Goal: Use online tool/utility: Utilize a website feature to perform a specific function

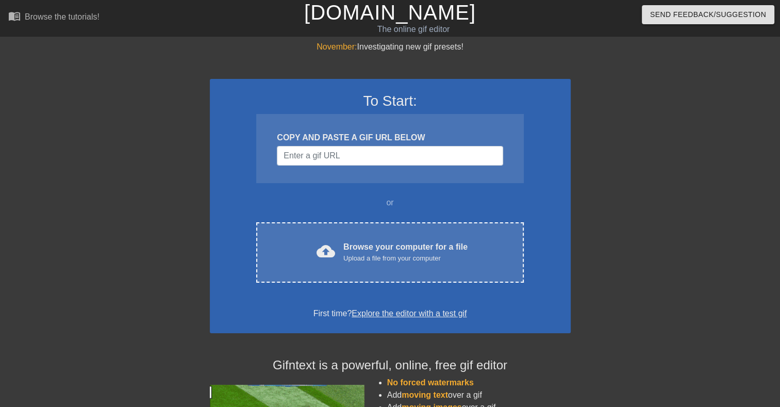
drag, startPoint x: 365, startPoint y: 129, endPoint x: 361, endPoint y: 134, distance: 6.6
click at [364, 130] on div "COPY AND PASTE A GIF URL BELOW" at bounding box center [389, 148] width 267 height 69
click at [350, 153] on input "Username" at bounding box center [390, 156] width 226 height 20
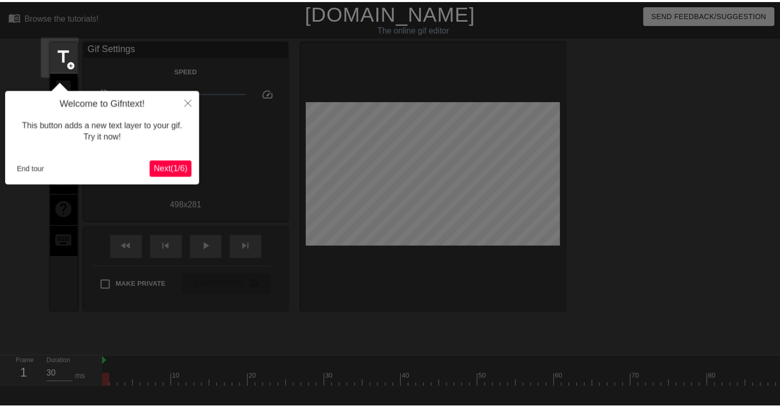
scroll to position [25, 0]
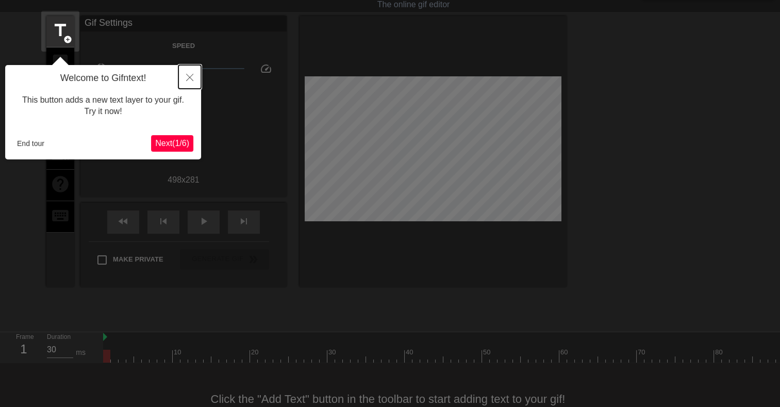
click at [191, 76] on icon "Close" at bounding box center [189, 77] width 7 height 7
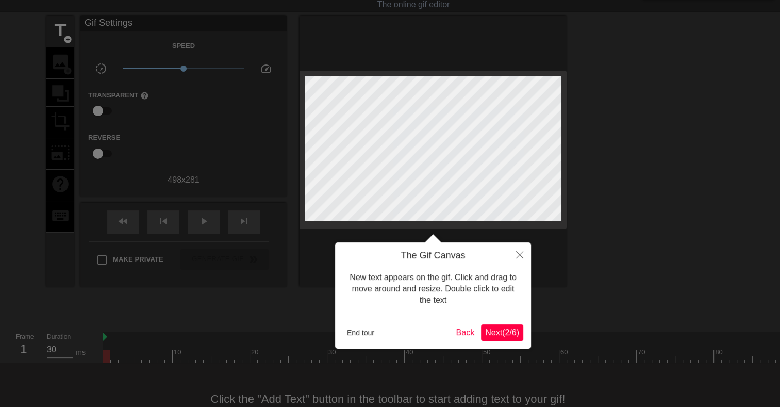
scroll to position [0, 0]
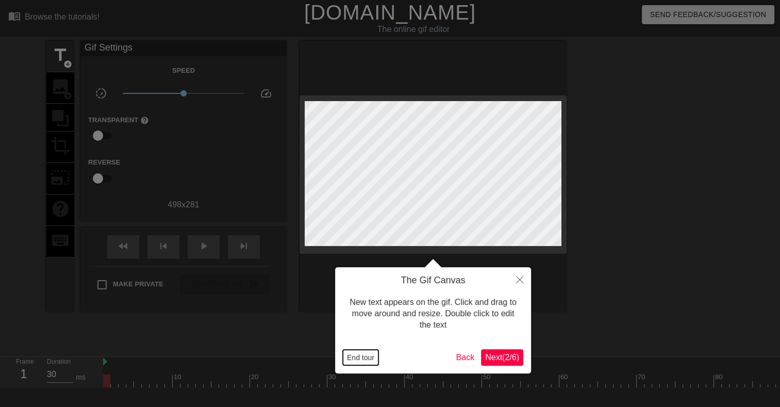
click at [359, 354] on button "End tour" at bounding box center [361, 357] width 36 height 15
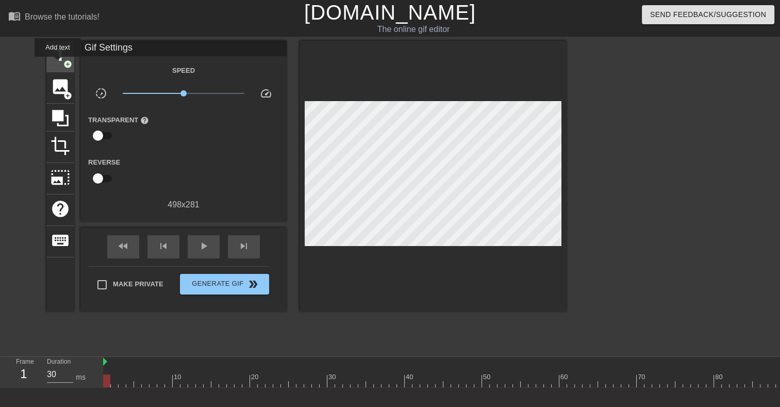
click at [58, 64] on span "title" at bounding box center [61, 55] width 20 height 20
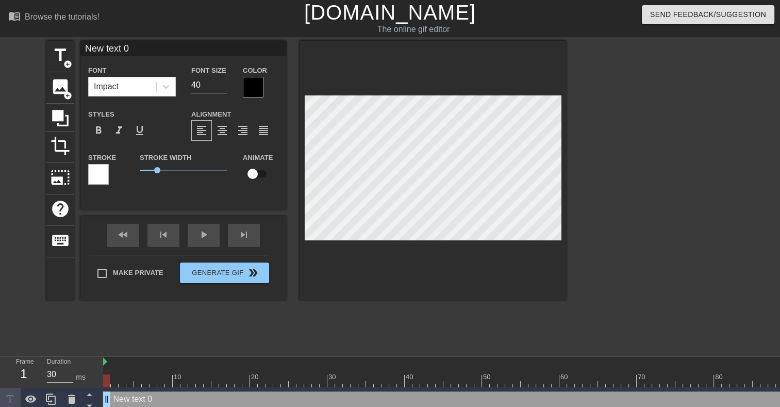
click at [253, 89] on div at bounding box center [253, 87] width 21 height 21
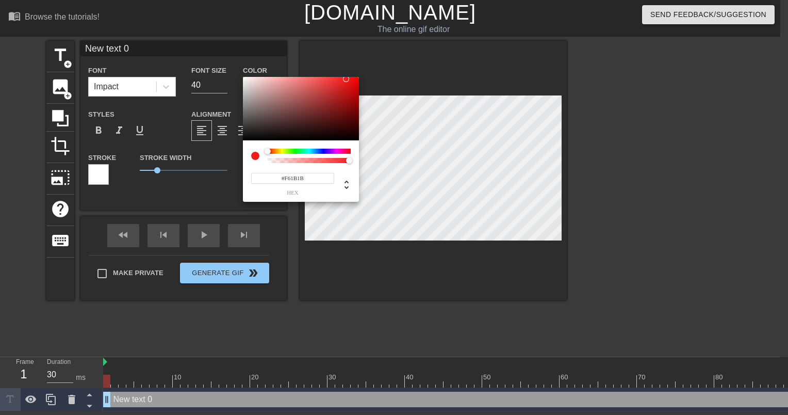
click at [244, 79] on div at bounding box center [301, 109] width 116 height 64
type input "#F8EEEE"
click at [248, 78] on div at bounding box center [301, 109] width 116 height 64
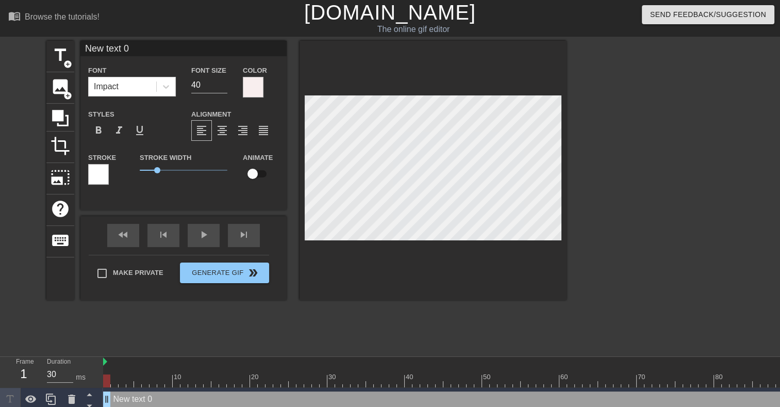
click at [98, 171] on div at bounding box center [98, 174] width 21 height 21
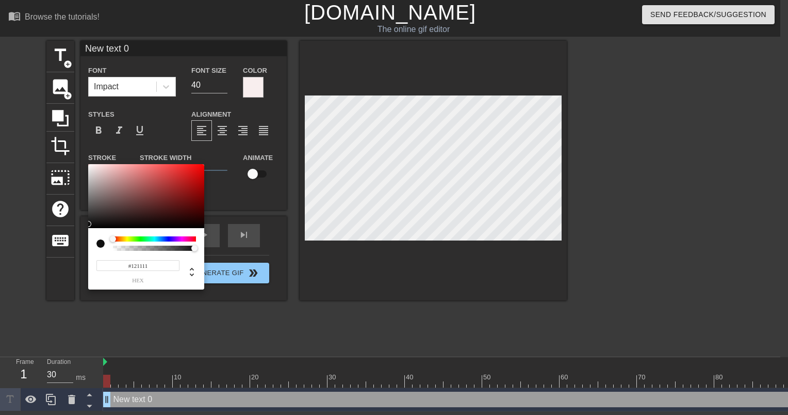
type input "#141313"
drag, startPoint x: 91, startPoint y: 217, endPoint x: 94, endPoint y: 223, distance: 6.7
click at [94, 223] on div at bounding box center [146, 196] width 116 height 64
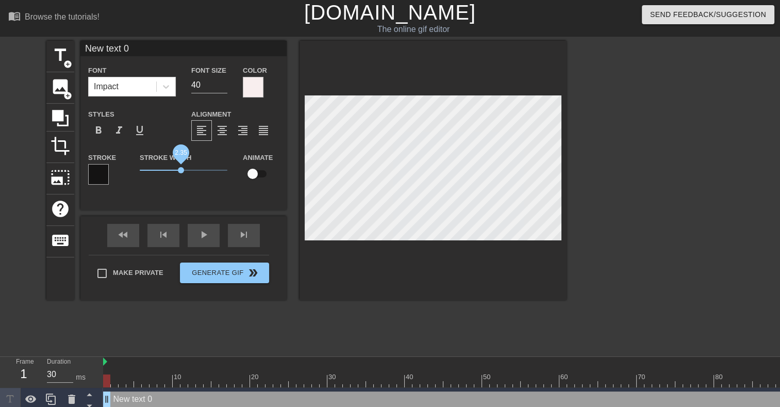
drag, startPoint x: 159, startPoint y: 168, endPoint x: 180, endPoint y: 169, distance: 21.7
click at [180, 169] on span "2.35" at bounding box center [181, 170] width 6 height 6
type input "w"
type textarea "w"
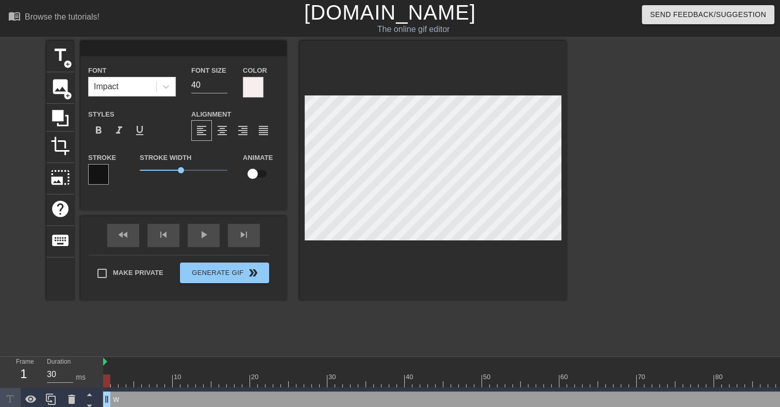
scroll to position [1, 1]
type input "w"
type textarea "wh"
type input "whe"
type textarea "whe"
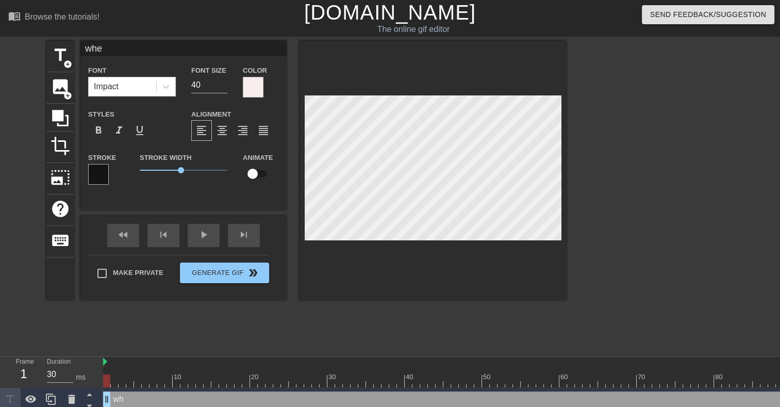
type input "when"
type textarea "when"
type input "when"
type textarea "when"
type input "W"
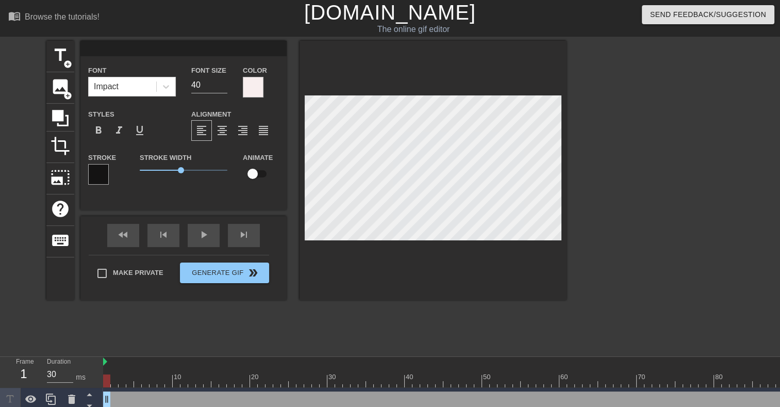
type textarea "W"
type input "WH"
type textarea "WH"
type input "WHE"
type textarea "WHE"
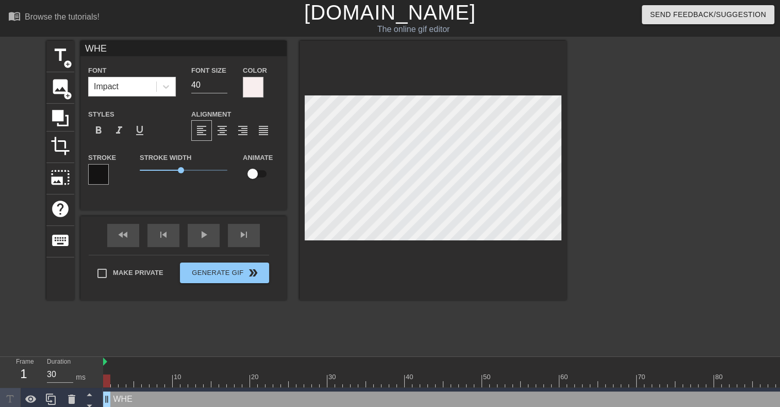
type input "WHEN"
type textarea "WHEN"
type input "WHEN T"
type textarea "WHEN T"
type input "WHEN TH"
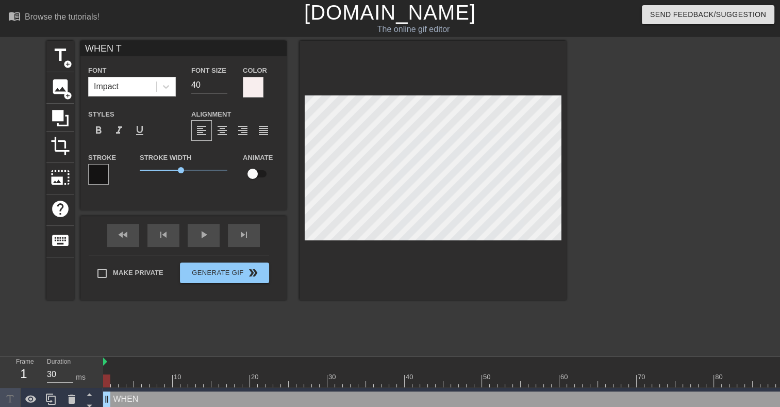
type textarea "WHEN TH"
type input "WHEN THE"
type textarea "WHEN THE"
type input "WHEN THE"
type textarea "WHEN THE"
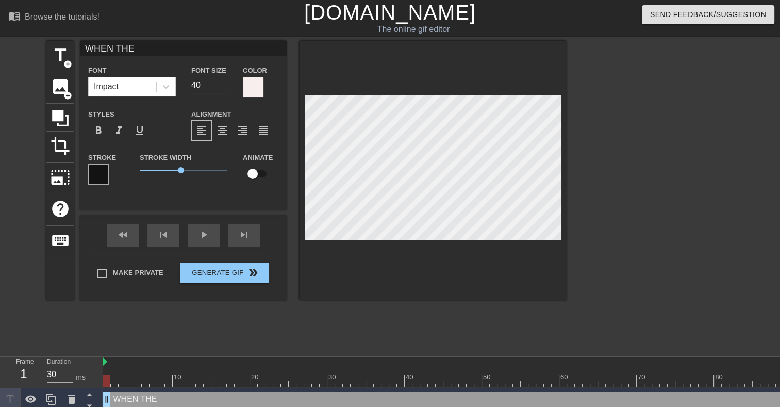
type input "WHEN THE M"
type textarea "WHEN THE M"
type input "WHEN THE ME"
type textarea "WHEN THE ME"
type input "WHEN THE MET"
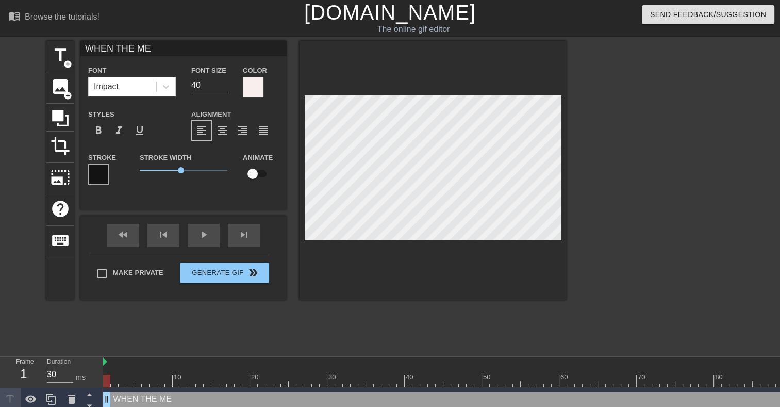
type textarea "WHEN THE MET"
type input "WHEN THE METH"
type textarea "WHEN THE METH"
type input "WHEN THE METHY"
type textarea "WHEN THE METHY"
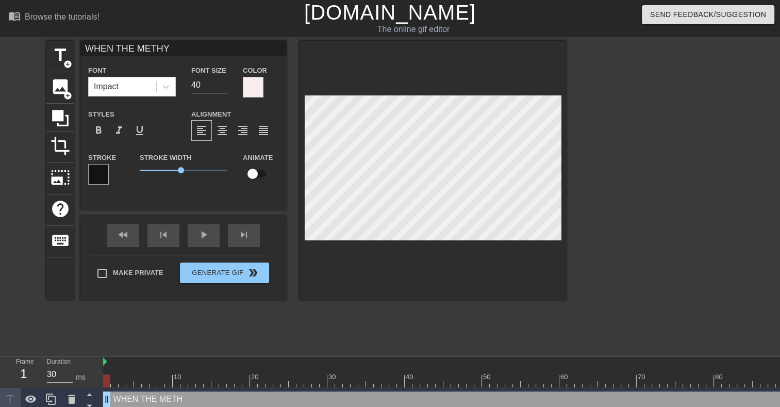
scroll to position [1, 4]
type input "WHEN THE METHYL"
type textarea "WHEN THE METHYL"
type input "WHEN THE METHYLP"
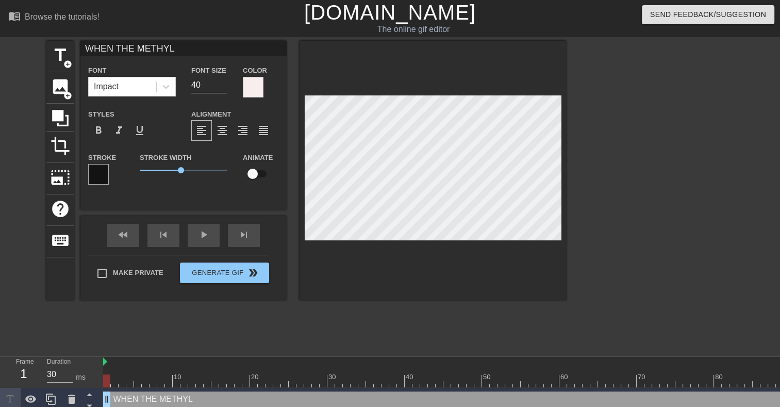
type textarea "WHEN THE METHYLP"
type input "WHEN THE METHYLPR"
type textarea "WHEN THE METHYLPR"
type input "WHEN THE METHYLPRE"
type textarea "WHEN THE METHYLPRE"
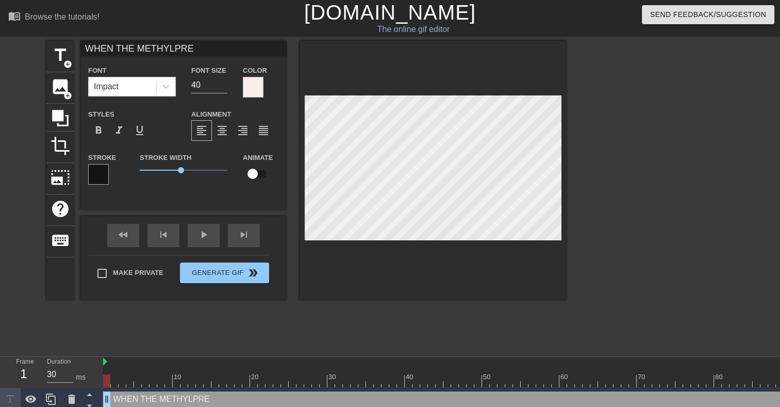
type input "WHEN THE [MEDICAL_DATA]"
type textarea "WHEN THE [MEDICAL_DATA]"
type input "WHEN THE METHYLPREDN"
type textarea "WHEN THE METHYLPREDN"
type input "WHEN THE METHYLPREDNI"
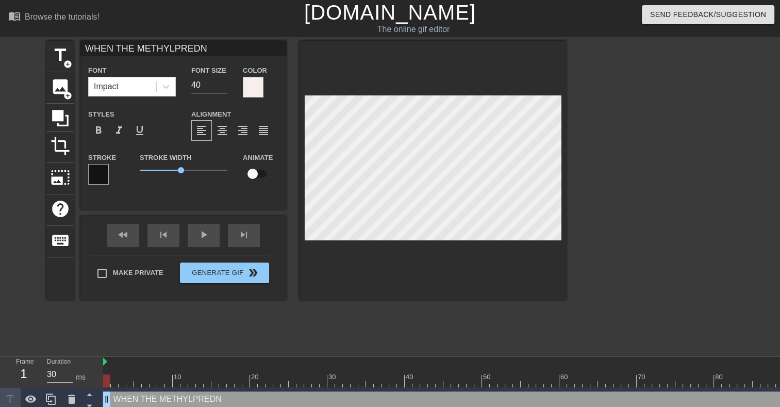
type textarea "WHEN THE METHYLPREDNI"
type input "WHEN THE METHYLPREDNIS"
type textarea "WHEN THE METHYLPREDNIS"
type input "WHEN THE METHYLPREDNISO"
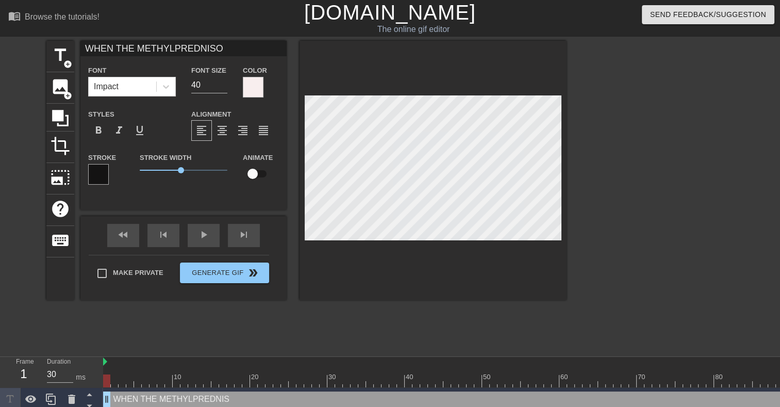
type textarea "WHEN THE METHYLPREDNISO"
type input "WHEN THE METHYLPREDNISOL"
type textarea "WHEN THE METHYLPREDNISOL"
type input "WHEN THE METHYLPREDNISOLO"
type textarea "WHEN THE METHYLPREDNISOLO"
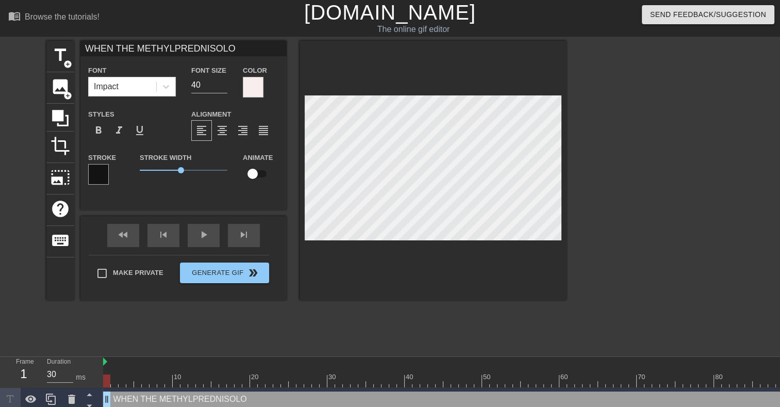
type input "WHEN THE METHYLPREDNISOLON"
type textarea "WHEN THE METHYLPREDNISOLON"
type input "WHEN THE [MEDICAL_DATA]"
type textarea "WHEN THE [MEDICAL_DATA]"
type input "WHEN THE [MEDICAL_DATA]"
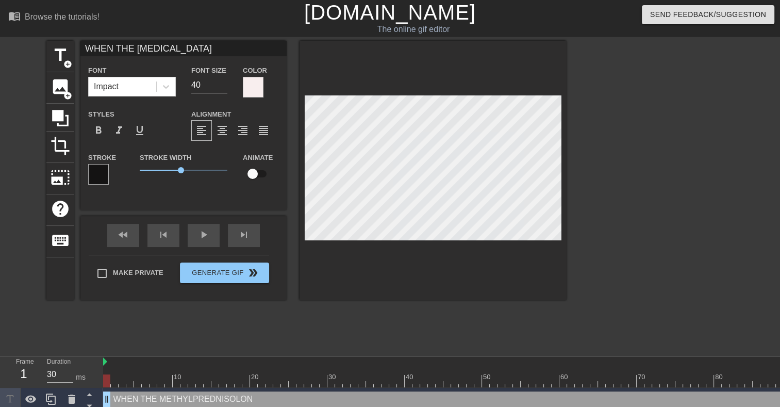
type textarea "WHEN THE [MEDICAL_DATA]"
type input "WHEN THE [MEDICAL_DATA] K"
type textarea "WHEN THE [MEDICAL_DATA] K"
type input "WHEN THE [MEDICAL_DATA] KI"
type textarea "WHEN THE [MEDICAL_DATA] KI"
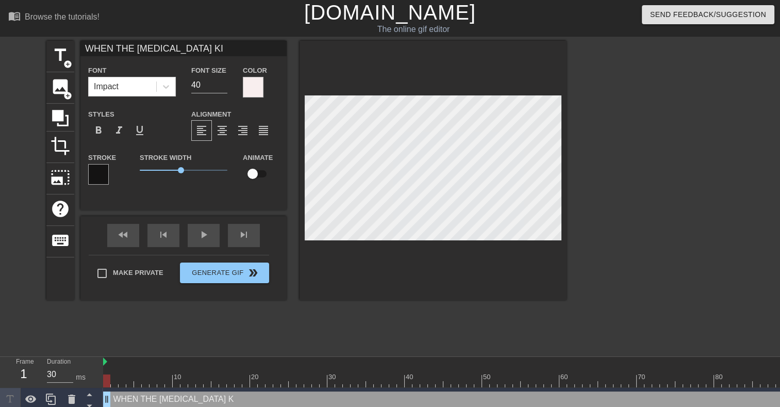
type input "WHEN THE [MEDICAL_DATA] KIC"
type textarea "WHEN THE [MEDICAL_DATA] KICK"
type input "WHEN THE [MEDICAL_DATA] KICKS"
type textarea "WHEN THE [MEDICAL_DATA] KICKS"
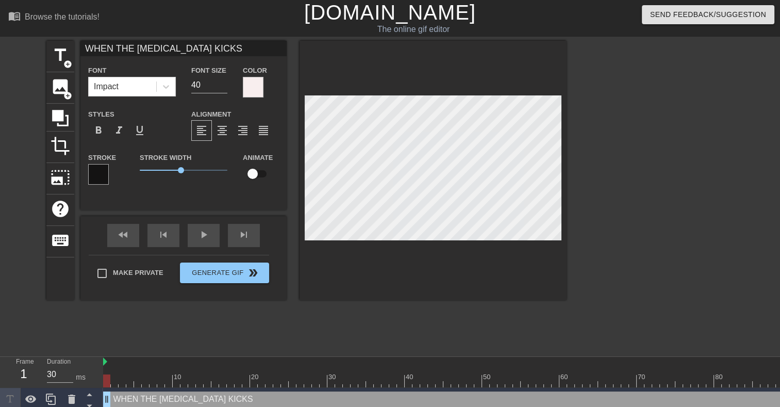
type input "WHEN THE [MEDICAL_DATA] KICK"
type textarea "WHEN THE [MEDICAL_DATA] KICK"
type input "WHEN THE [MEDICAL_DATA] KIC"
type textarea "WHEN THE [MEDICAL_DATA] KIC"
type input "WHEN THE [MEDICAL_DATA] KI"
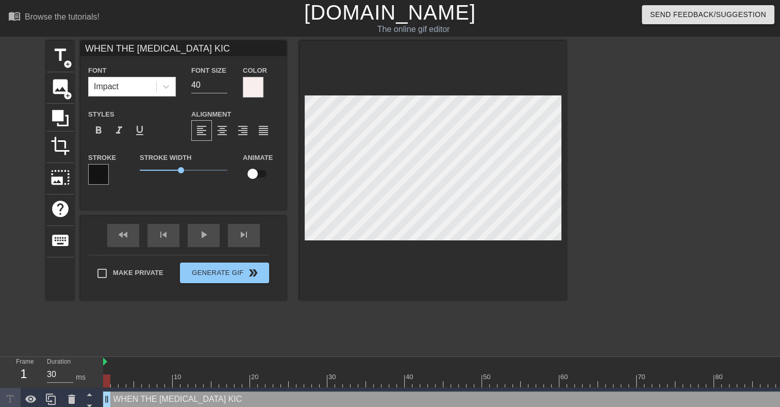
type textarea "WHEN THE [MEDICAL_DATA] KI"
type input "WHEN THE [MEDICAL_DATA] K"
type textarea "WHEN THE [MEDICAL_DATA] K"
type input "WHEN THE [MEDICAL_DATA]"
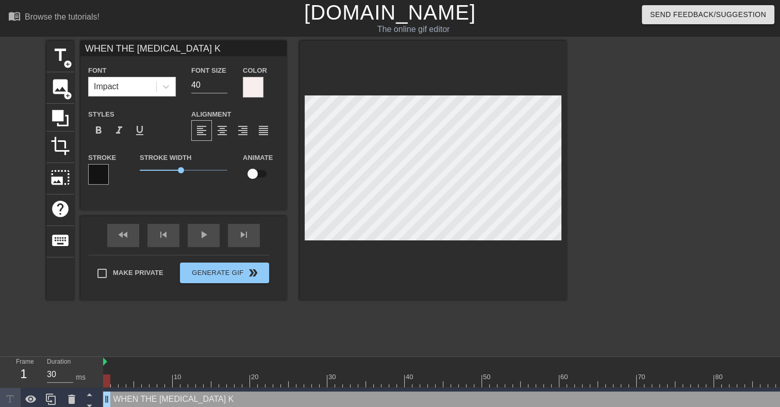
type textarea "WHEN THE [MEDICAL_DATA]"
type input "WHEN THE [MEDICAL_DATA]"
type textarea "WHEN THE [MEDICAL_DATA]"
type input "WHEN THE METHYLPREDNISOLON"
type textarea "WHEN THE METHYLPREDNISOLON"
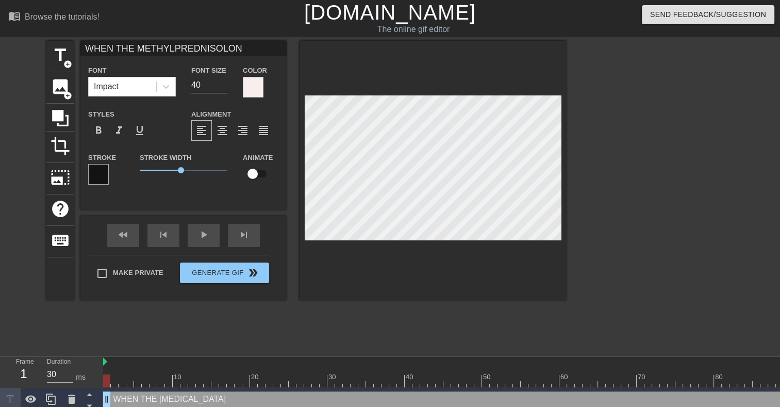
type input "WHEN THE METHYLPREDNISOLO"
type textarea "WHEN THE METHYLPREDNISOLO"
type input "WHEN THE METHYLPREDNISOL"
type textarea "WHEN THE METHYLPREDNISOL"
type input "WHEN THE METHYLPREDNISO"
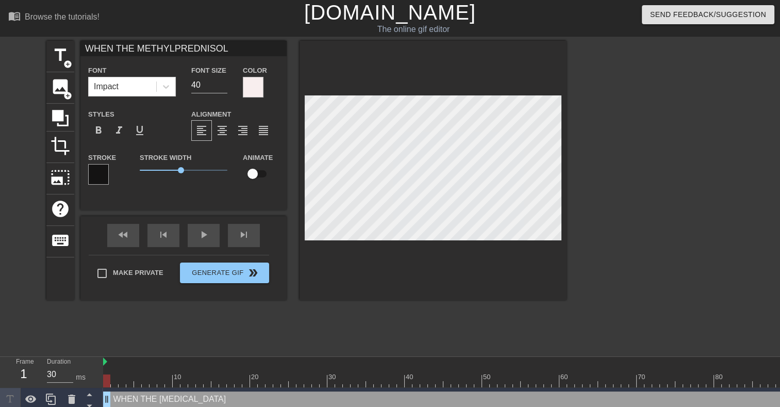
type textarea "WHEN THE METHYLPREDNISO"
type input "WHEN THE METHYLPREDNIS"
type textarea "WHEN THE METHYLPREDNIS"
type input "WHEN THE METHYLPREDNI"
type textarea "WHEN THE METHYLPREDNI"
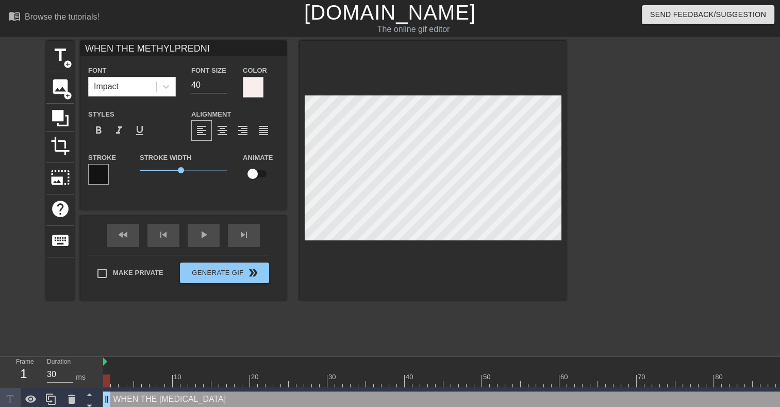
type input "WHEN THE METHYLPREDN"
type textarea "WHEN THE [MEDICAL_DATA]"
type input "WHEN THE METHYLPRE"
type textarea "WHEN THE METHYLPRE"
type input "WHEN THE METHYLPR"
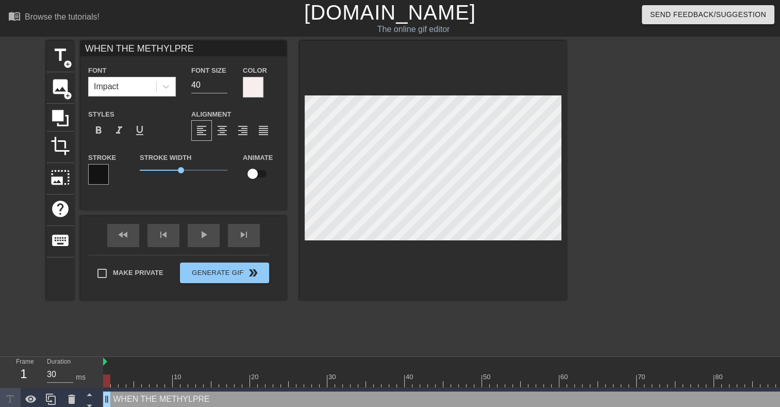
type textarea "WHEN THE METHYLPR"
type input "WHEN THE METHYLP"
type textarea "WHEN THE METHYLP"
type input "WHEN THE METHYL"
type textarea "WHEN THE METHYL"
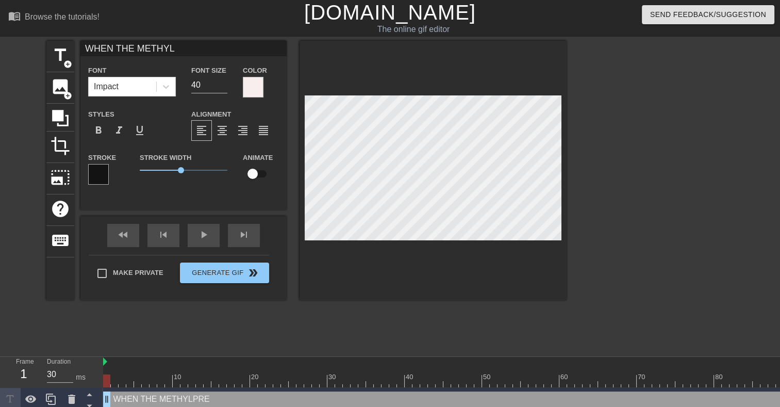
type input "WHEN THE METHY"
type textarea "WHEN THE METH"
type input "WHEN THE MET"
type textarea "WHEN THE MET"
type input "WHEN THE ME"
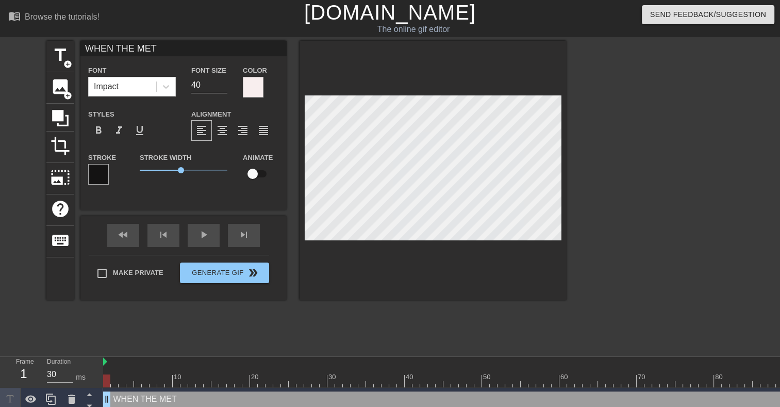
type textarea "WHEN THE ME"
type input "WHEN THE M"
type textarea "WHEN THE M"
type input "WHEN THE"
type textarea "WHEN THE"
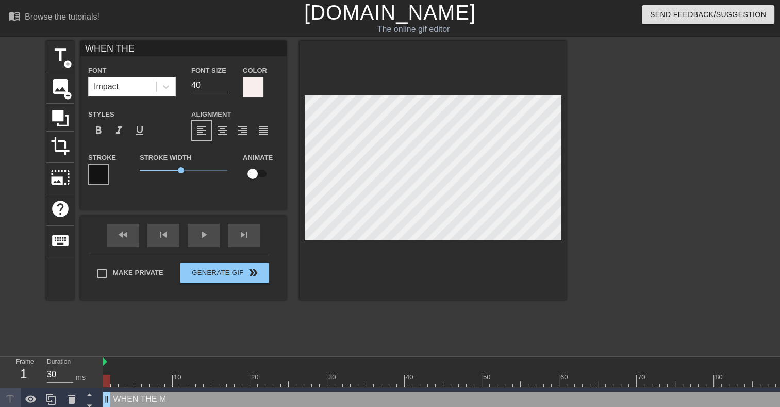
scroll to position [1, 4]
type input "WHEN THE P"
type textarea "WHEN THE P"
type input "WHEN THE PR"
type textarea "WHEN THE PR"
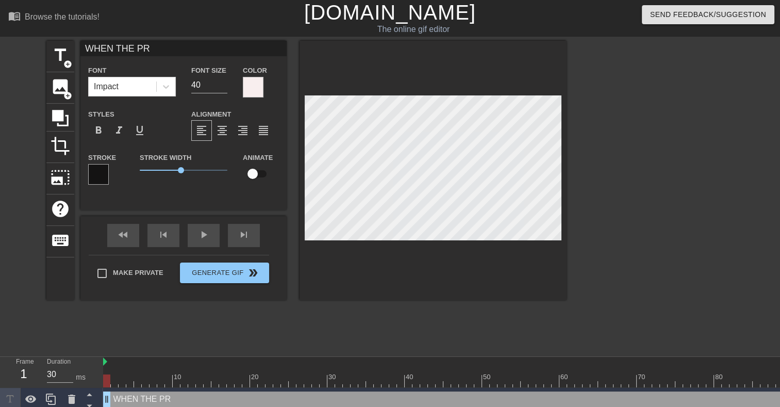
type input "WHEN THE PRE"
type textarea "WHEN THE PRE"
type input "WHEN THE PRED"
type textarea "WHEN THE PRED"
type input "WHEN THE PREDN"
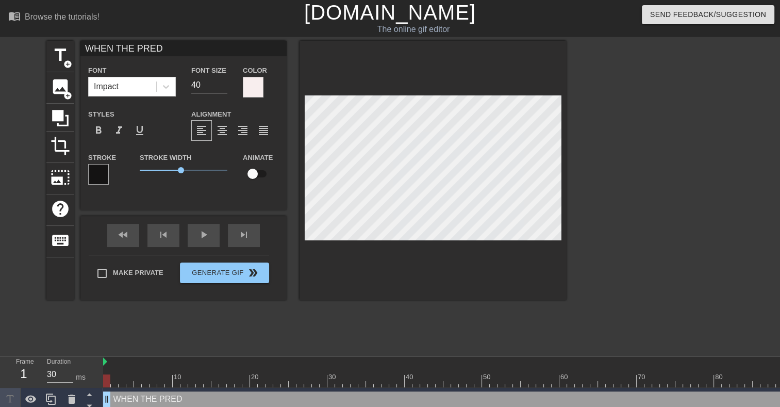
type textarea "WHEN THE PREDN"
type input "WHEN THE PREDNI"
type textarea "WHEN THE PREDNI"
type input "WHEN THE [DEMOGRAPHIC_DATA]"
type textarea "WHEN THE [DEMOGRAPHIC_DATA]"
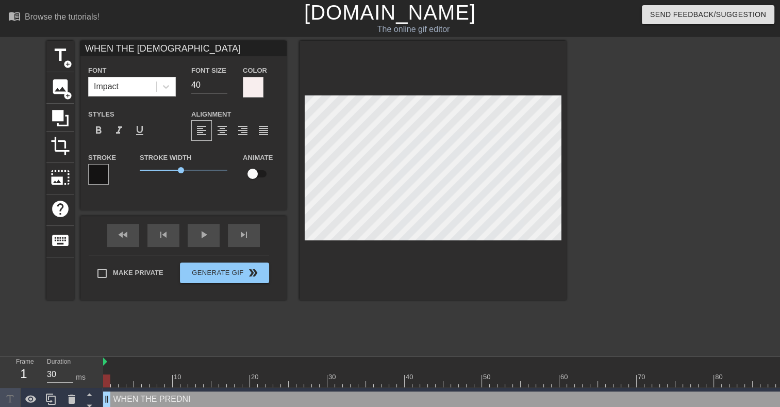
type input "WHEN THE PREDNISO"
type textarea "WHEN THE PREDNISO"
type input "WHEN THE PREDNISON"
type textarea "WHEN THE PREDNISON"
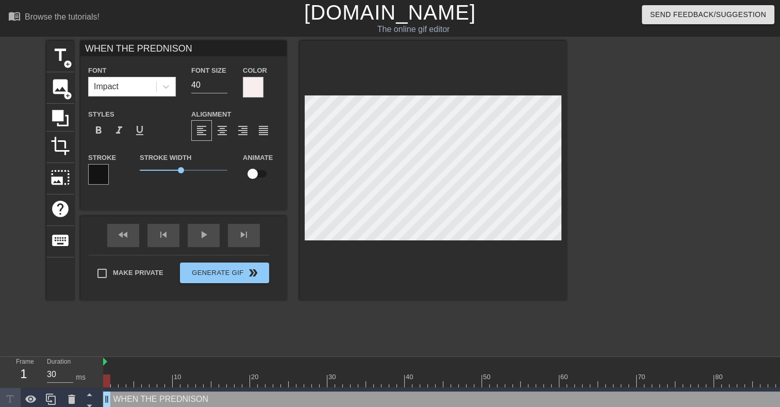
type input "WHEN THE [MEDICAL_DATA]"
type textarea "WHEN THE [MEDICAL_DATA]"
type input "WHEN THE [MEDICAL_DATA]"
type textarea "WHEN THE [MEDICAL_DATA]"
type input "WHEN THE [MEDICAL_DATA] K"
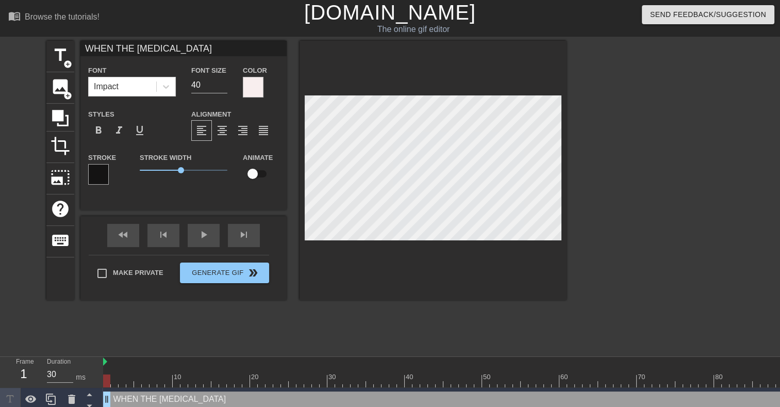
type textarea "WHEN THE [MEDICAL_DATA] K"
type input "WHEN THE [MEDICAL_DATA] KC"
type textarea "WHEN THE [MEDICAL_DATA] KC"
type input "WHEN THE [MEDICAL_DATA] K"
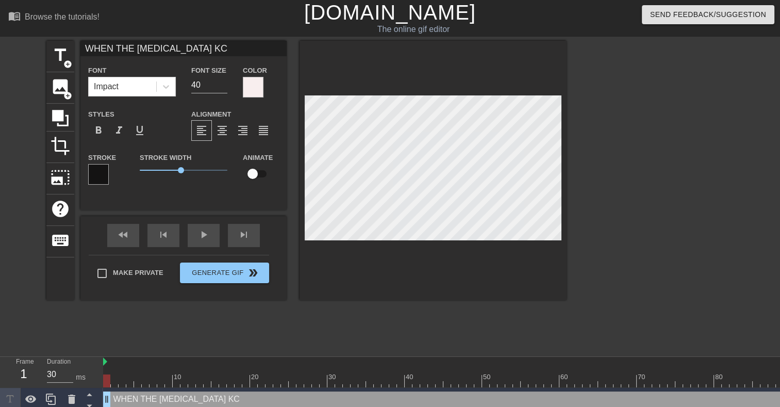
type textarea "WHEN THE [MEDICAL_DATA] K"
type input "WHEN THE [MEDICAL_DATA] KI"
type textarea "WHEN THE [MEDICAL_DATA] KIC"
type input "WHEN THE [MEDICAL_DATA] KICK"
type textarea "WHEN THE [MEDICAL_DATA] KICK"
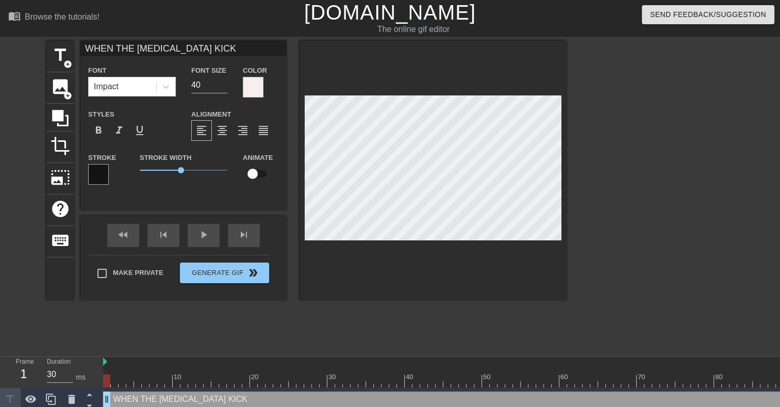
type input "WHEN THE [MEDICAL_DATA] KICKS"
type textarea "WHEN THE [MEDICAL_DATA] KICKS"
type input "WHEN THE [MEDICAL_DATA] KICKS"
type textarea "WHEN THE [MEDICAL_DATA] KICKS"
type input "WHEN THE [MEDICAL_DATA] KICKS I"
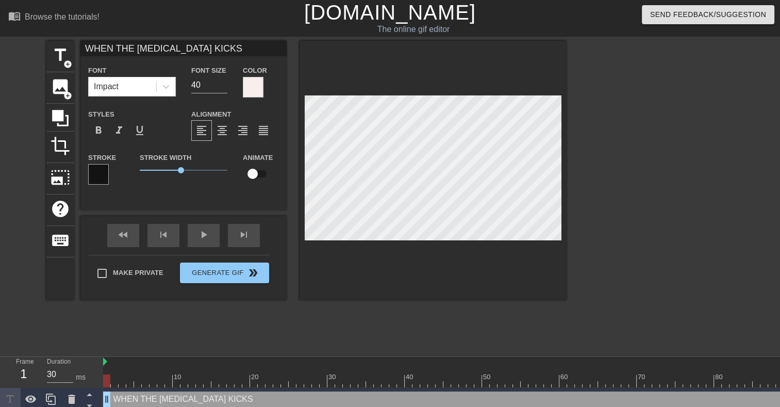
type textarea "WHEN THE [MEDICAL_DATA] KICKS I"
type input "WHEN THE [MEDICAL_DATA] KICKS IN"
type textarea "WHEN THE [MEDICAL_DATA] KICKS IN"
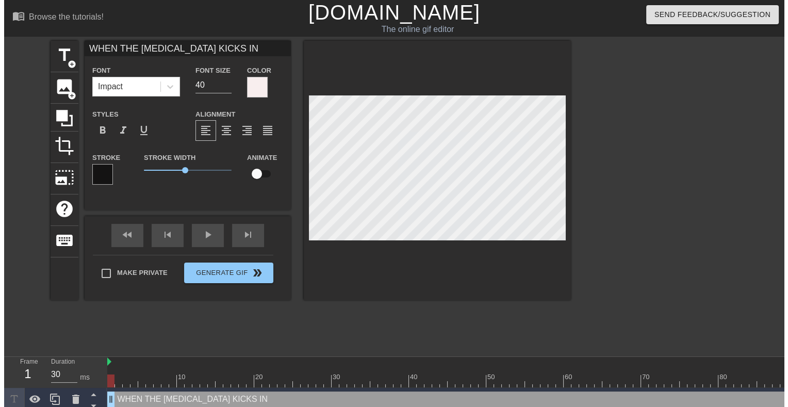
scroll to position [1, 6]
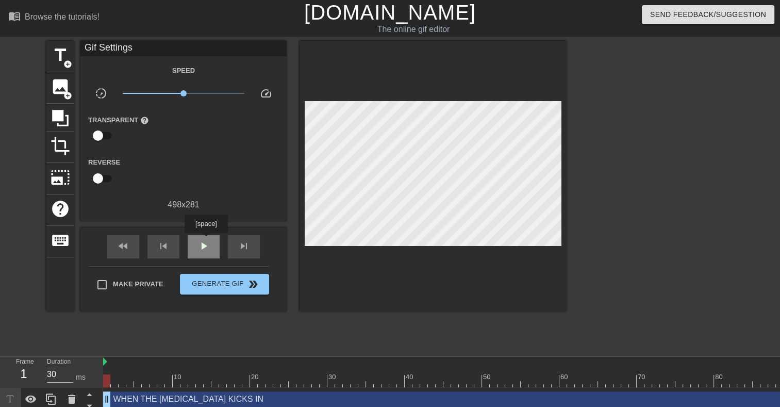
click at [206, 237] on div "play_arrow" at bounding box center [204, 246] width 32 height 23
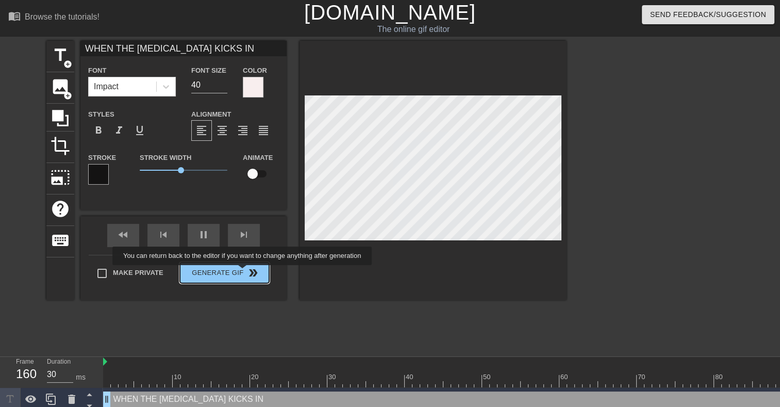
click at [242, 271] on div "Make Private Generate Gif double_arrow" at bounding box center [179, 275] width 180 height 41
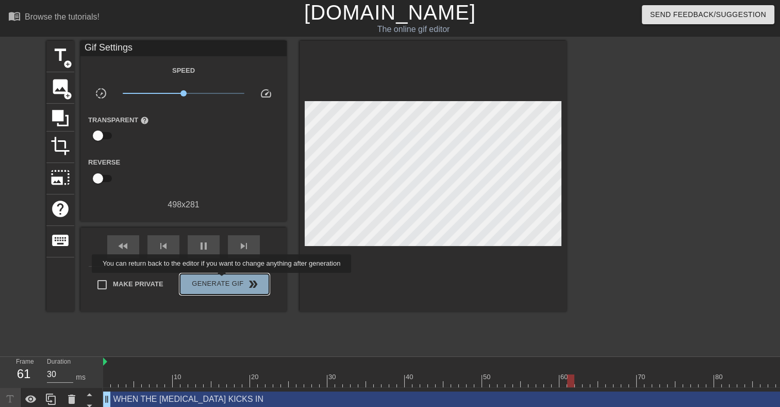
type input "40"
click at [223, 280] on span "Generate Gif double_arrow" at bounding box center [224, 284] width 81 height 12
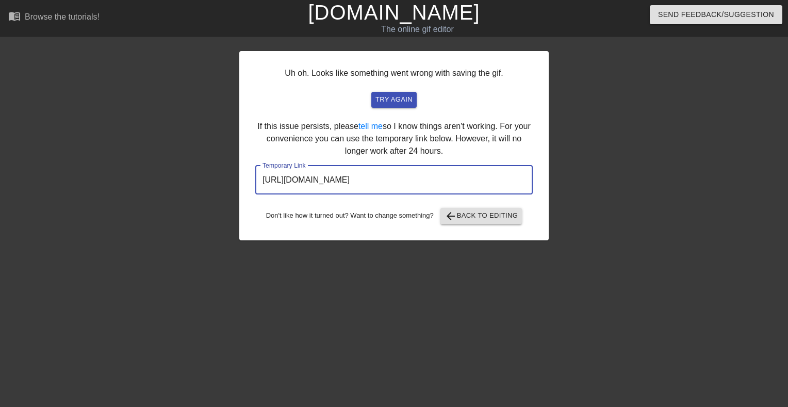
drag, startPoint x: 470, startPoint y: 180, endPoint x: 163, endPoint y: 176, distance: 306.8
click at [162, 176] on div "Uh oh. Looks like something went wrong with saving the gif. try again If this i…" at bounding box center [394, 195] width 788 height 309
